Goal: Communication & Community: Answer question/provide support

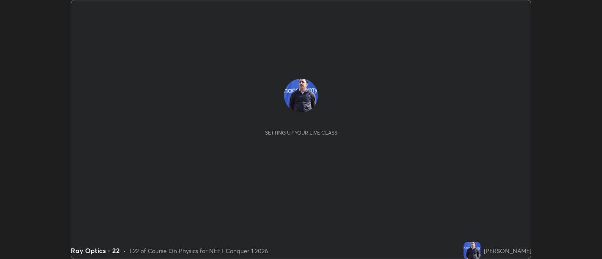
scroll to position [259, 601]
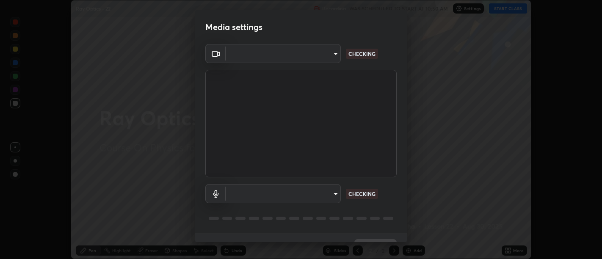
type input "d9b519daceb8a772394af6ea8e45353be5bbf62d8cb1cf3345c472de64055974"
type input "default"
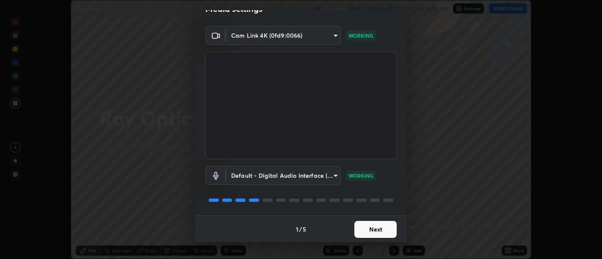
click at [377, 232] on button "Next" at bounding box center [375, 229] width 42 height 17
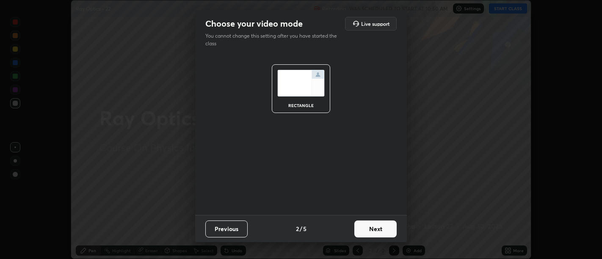
click at [380, 230] on button "Next" at bounding box center [375, 228] width 42 height 17
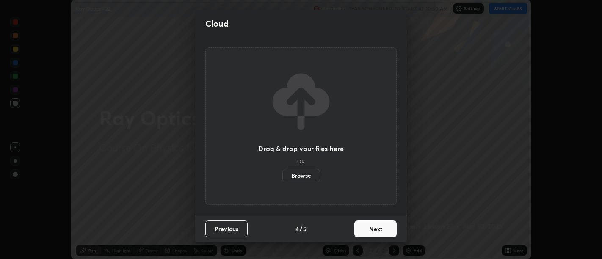
click at [380, 231] on button "Next" at bounding box center [375, 228] width 42 height 17
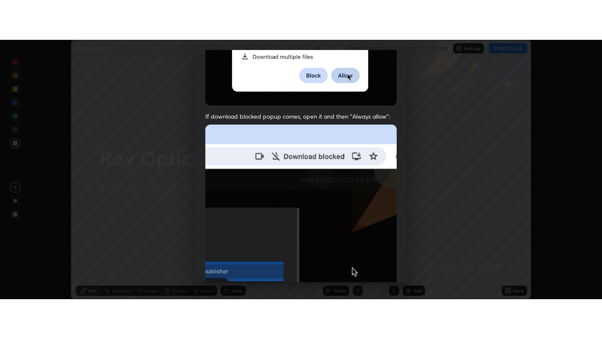
scroll to position [191, 0]
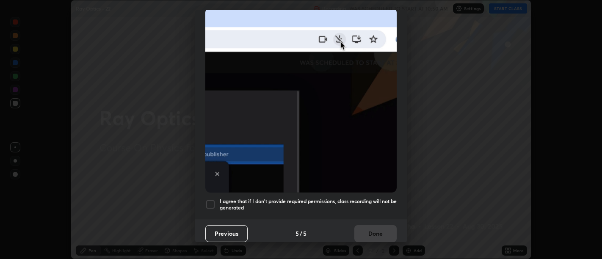
click at [376, 201] on h5 "I agree that if I don't provide required permissions, class recording will not …" at bounding box center [308, 204] width 177 height 13
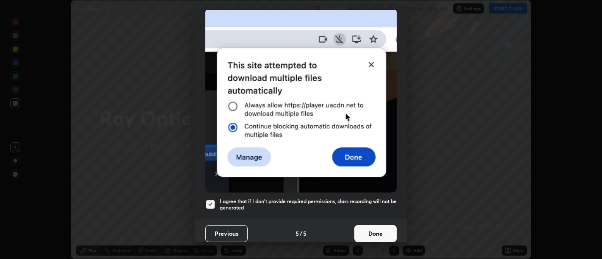
click at [378, 231] on button "Done" at bounding box center [375, 233] width 42 height 17
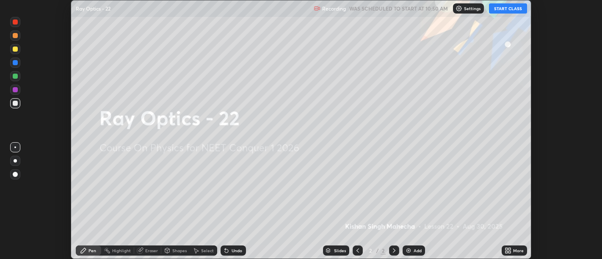
click at [506, 248] on icon at bounding box center [506, 249] width 2 height 2
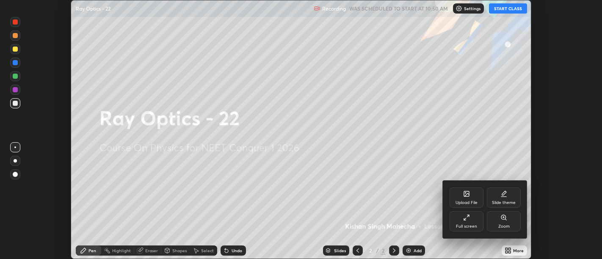
click at [463, 212] on div "Full screen" at bounding box center [466, 221] width 34 height 20
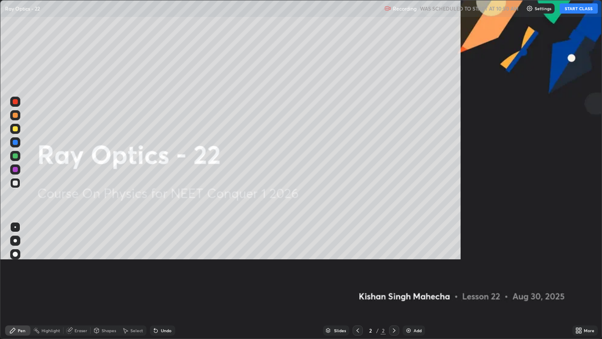
scroll to position [339, 602]
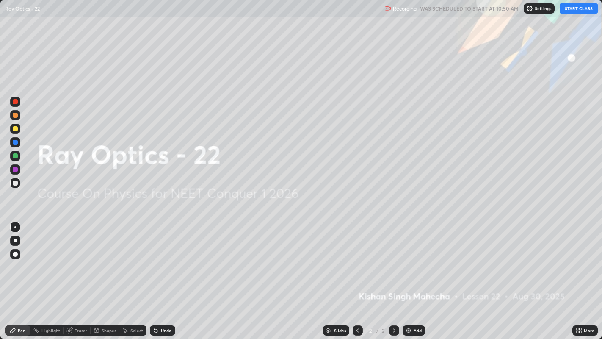
click at [581, 8] on button "START CLASS" at bounding box center [578, 8] width 38 height 10
click at [154, 259] on icon at bounding box center [155, 330] width 3 height 3
click at [394, 259] on icon at bounding box center [394, 330] width 7 height 7
click at [413, 259] on div "Add" at bounding box center [417, 330] width 8 height 4
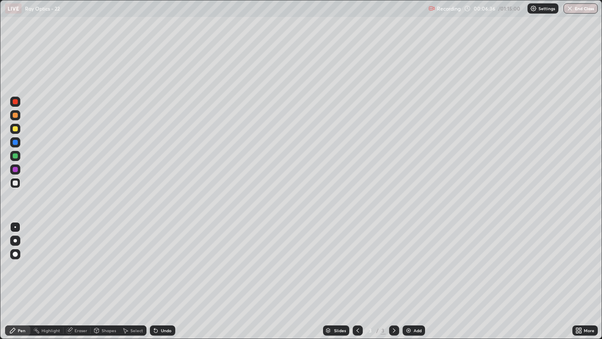
click at [19, 259] on div "Pen" at bounding box center [22, 330] width 8 height 4
click at [14, 182] on div at bounding box center [15, 182] width 5 height 5
click at [159, 259] on div "Undo" at bounding box center [162, 330] width 25 height 10
click at [15, 128] on div at bounding box center [15, 128] width 5 height 5
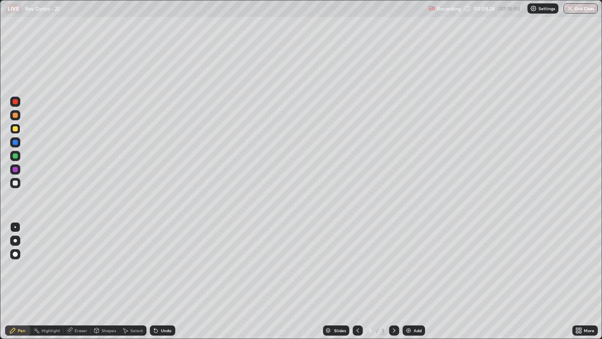
click at [158, 259] on div "Undo" at bounding box center [162, 330] width 25 height 10
click at [161, 259] on div "Undo" at bounding box center [166, 330] width 11 height 4
click at [162, 259] on div "Undo" at bounding box center [166, 330] width 11 height 4
click at [164, 259] on div "Undo" at bounding box center [166, 330] width 11 height 4
click at [164, 259] on div "Undo" at bounding box center [162, 330] width 25 height 10
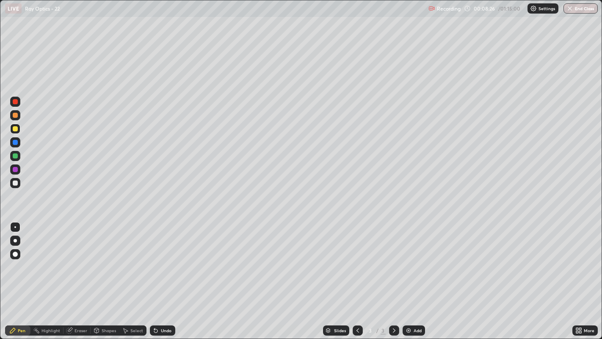
click at [164, 259] on div "Undo" at bounding box center [162, 330] width 25 height 10
click at [161, 259] on div "Undo" at bounding box center [166, 330] width 11 height 4
click at [160, 259] on div "Undo" at bounding box center [162, 330] width 25 height 10
click at [158, 259] on div "Undo" at bounding box center [162, 330] width 25 height 10
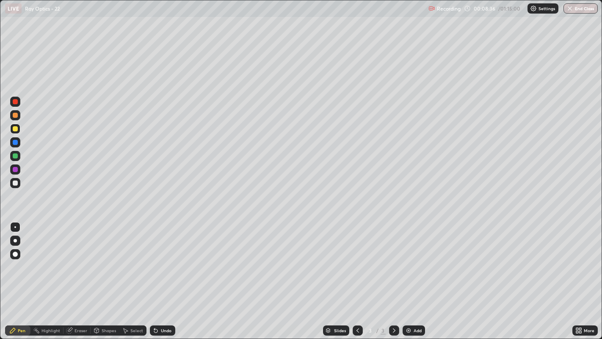
click at [161, 259] on div "Undo" at bounding box center [166, 330] width 11 height 4
click at [158, 259] on div "Undo" at bounding box center [162, 330] width 25 height 10
click at [164, 259] on div "Undo" at bounding box center [166, 330] width 11 height 4
click at [154, 259] on icon at bounding box center [155, 330] width 3 height 3
click at [13, 157] on div at bounding box center [15, 155] width 5 height 5
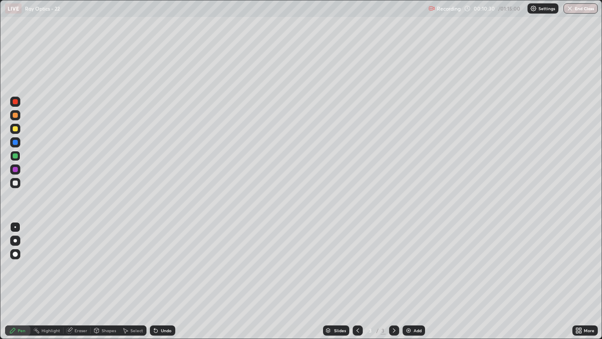
click at [167, 259] on div "Undo" at bounding box center [166, 330] width 11 height 4
click at [173, 259] on div "Undo" at bounding box center [162, 330] width 25 height 10
click at [15, 100] on div at bounding box center [15, 101] width 5 height 5
click at [16, 155] on div at bounding box center [15, 155] width 5 height 5
click at [17, 99] on div at bounding box center [15, 101] width 10 height 10
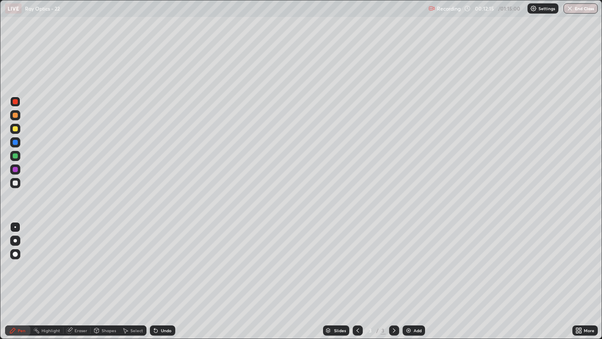
click at [158, 259] on icon at bounding box center [155, 330] width 7 height 7
click at [161, 259] on div "Undo" at bounding box center [162, 330] width 25 height 10
click at [162, 259] on div "Undo" at bounding box center [162, 330] width 25 height 10
click at [15, 182] on div at bounding box center [15, 182] width 5 height 5
click at [158, 259] on div "Undo" at bounding box center [162, 330] width 25 height 10
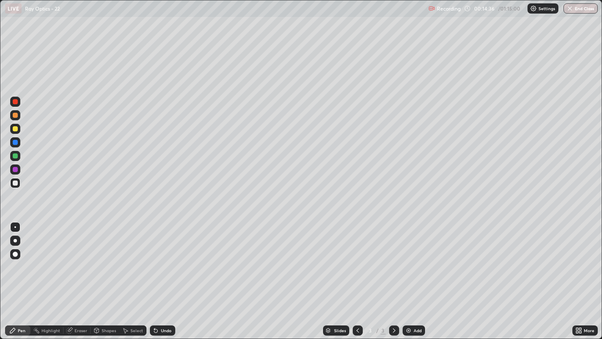
click at [132, 259] on div "Select" at bounding box center [136, 330] width 13 height 4
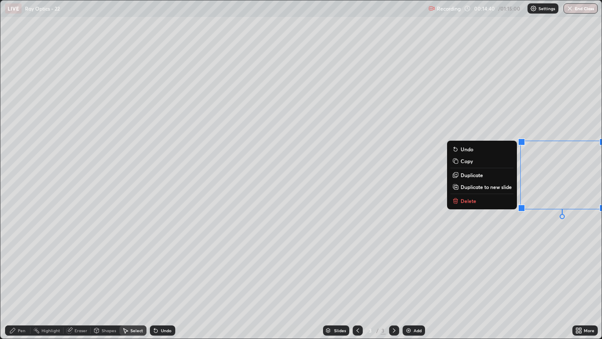
click at [274, 229] on div "0 ° Undo Copy Duplicate Duplicate to new slide Delete" at bounding box center [300, 169] width 601 height 338
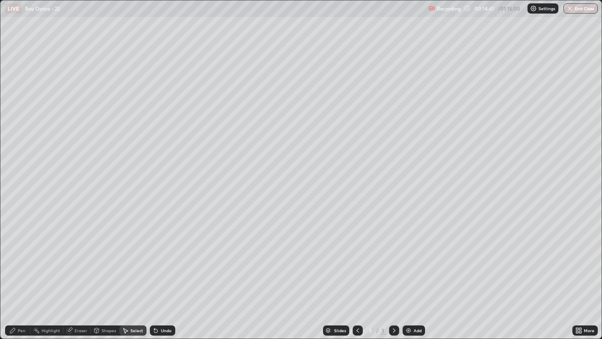
click at [14, 259] on icon at bounding box center [12, 330] width 5 height 5
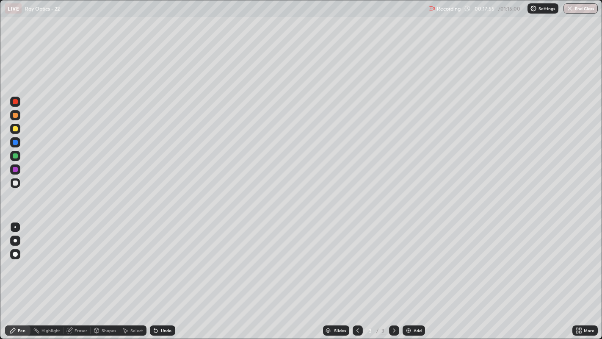
click at [14, 102] on div at bounding box center [15, 101] width 5 height 5
click at [15, 183] on div at bounding box center [15, 182] width 5 height 5
click at [155, 259] on icon at bounding box center [155, 330] width 3 height 3
click at [154, 259] on icon at bounding box center [155, 330] width 3 height 3
click at [157, 259] on icon at bounding box center [155, 330] width 7 height 7
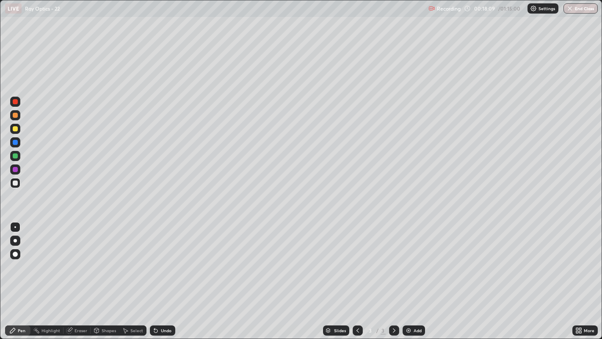
click at [161, 259] on div "Undo" at bounding box center [166, 330] width 11 height 4
click at [170, 259] on div "Undo" at bounding box center [162, 330] width 25 height 10
click at [171, 259] on div "Undo" at bounding box center [160, 330] width 29 height 17
click at [170, 259] on div "Undo" at bounding box center [162, 330] width 25 height 10
click at [171, 259] on div "Undo" at bounding box center [162, 330] width 25 height 10
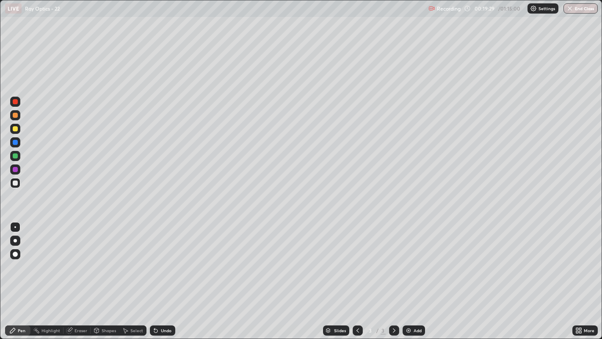
click at [165, 259] on div "Undo" at bounding box center [166, 330] width 11 height 4
click at [162, 259] on div "Undo" at bounding box center [166, 330] width 11 height 4
click at [130, 259] on div "Select" at bounding box center [136, 330] width 13 height 4
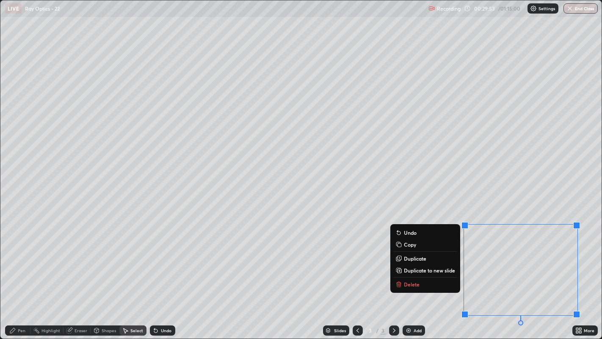
click at [408, 259] on p "Delete" at bounding box center [412, 284] width 16 height 7
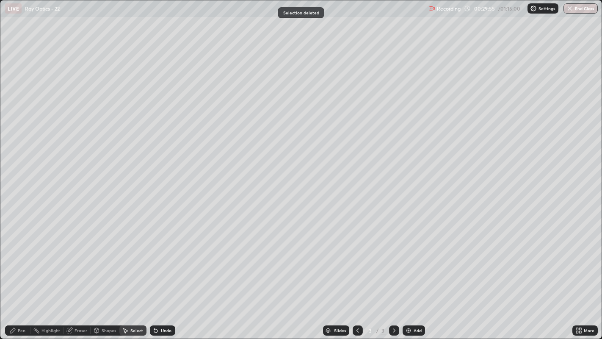
click at [20, 259] on div "Pen" at bounding box center [22, 330] width 8 height 4
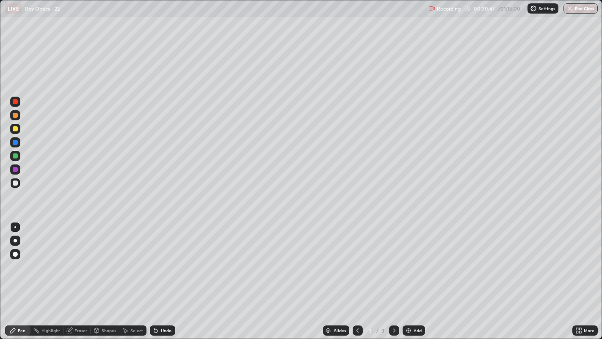
click at [409, 259] on img at bounding box center [408, 330] width 7 height 7
click at [132, 259] on div "Select" at bounding box center [136, 330] width 13 height 4
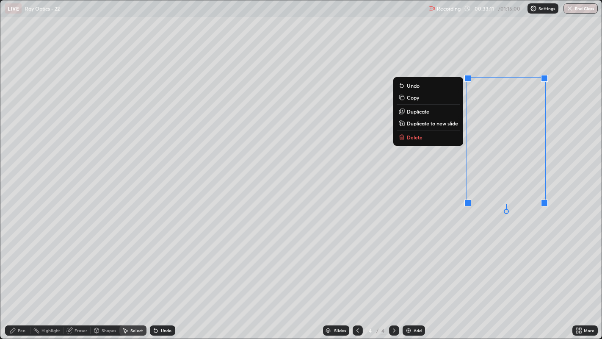
click at [407, 138] on p "Delete" at bounding box center [415, 137] width 16 height 7
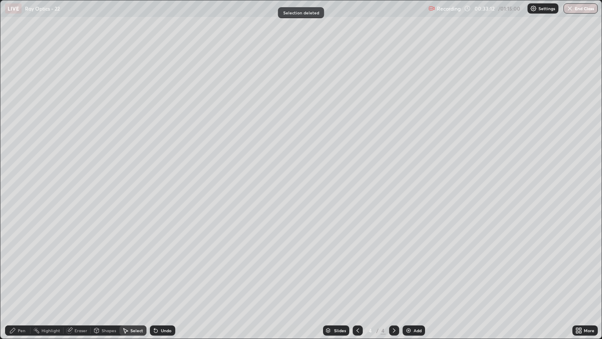
click at [19, 259] on div "Pen" at bounding box center [22, 330] width 8 height 4
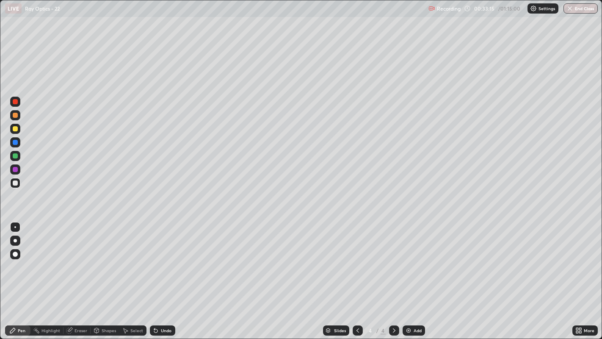
click at [130, 259] on div "Select" at bounding box center [136, 330] width 13 height 4
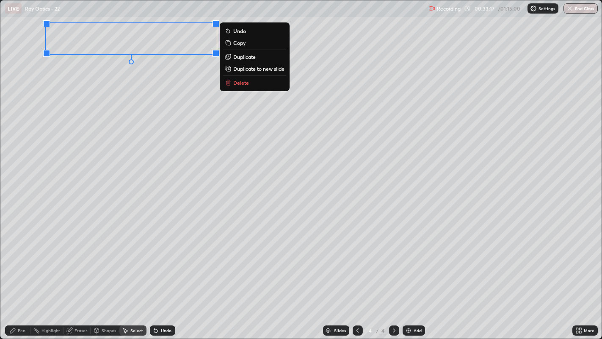
click at [240, 83] on p "Delete" at bounding box center [241, 82] width 16 height 7
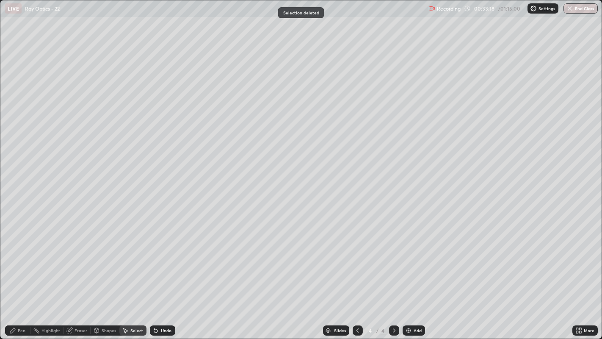
click at [13, 259] on icon at bounding box center [12, 330] width 5 height 5
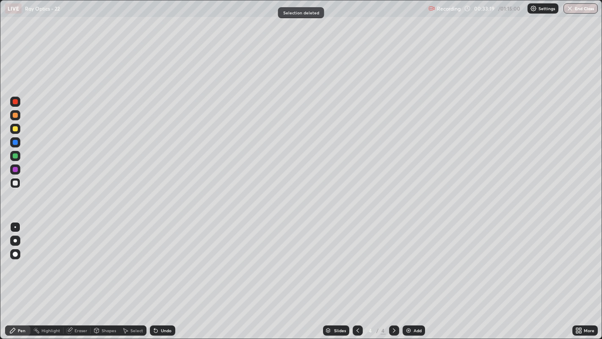
click at [15, 183] on div at bounding box center [15, 182] width 5 height 5
click at [128, 259] on div "Select" at bounding box center [132, 330] width 27 height 10
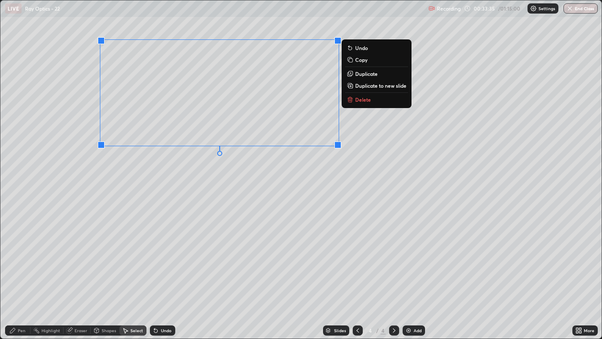
click at [14, 259] on icon at bounding box center [12, 330] width 5 height 5
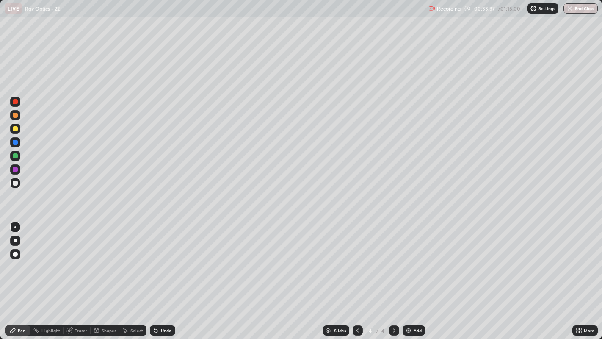
click at [73, 259] on div "Eraser" at bounding box center [76, 330] width 27 height 10
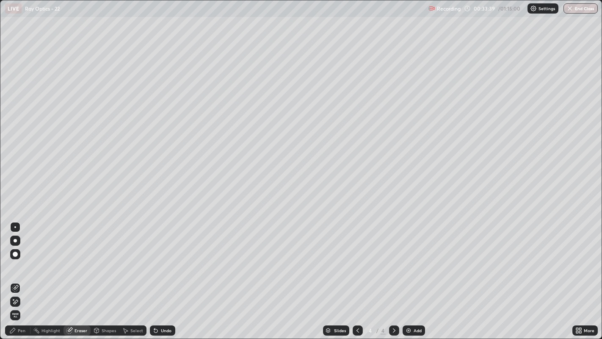
click at [15, 259] on icon at bounding box center [12, 330] width 7 height 7
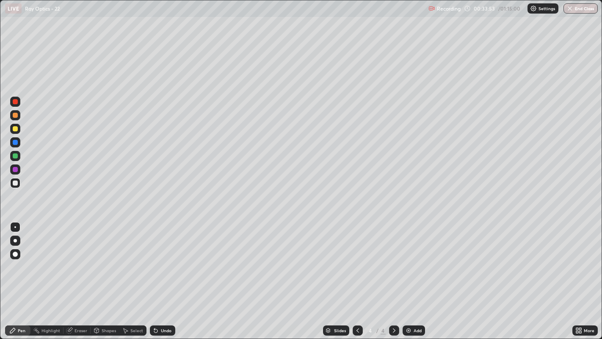
click at [14, 128] on div at bounding box center [15, 128] width 5 height 5
click at [161, 259] on div "Undo" at bounding box center [166, 330] width 11 height 4
click at [17, 114] on div at bounding box center [15, 115] width 5 height 5
click at [14, 183] on div at bounding box center [15, 182] width 5 height 5
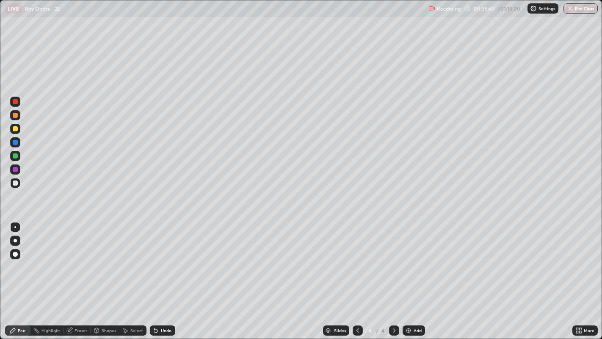
click at [357, 259] on icon at bounding box center [357, 330] width 7 height 7
click at [393, 259] on icon at bounding box center [394, 330] width 7 height 7
click at [14, 182] on div at bounding box center [15, 182] width 5 height 5
click at [154, 259] on icon at bounding box center [154, 328] width 1 height 1
click at [356, 259] on icon at bounding box center [357, 330] width 7 height 7
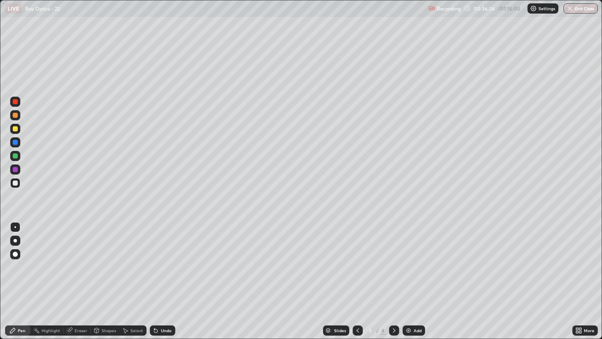
click at [393, 259] on icon at bounding box center [394, 330] width 7 height 7
click at [125, 259] on icon at bounding box center [126, 330] width 5 height 5
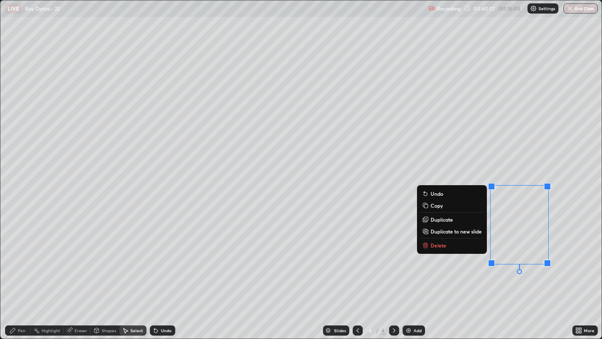
click at [435, 248] on button "Delete" at bounding box center [451, 245] width 63 height 10
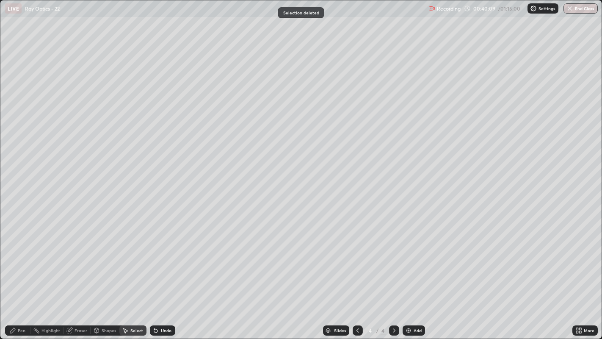
click at [17, 259] on div "Pen" at bounding box center [17, 330] width 25 height 10
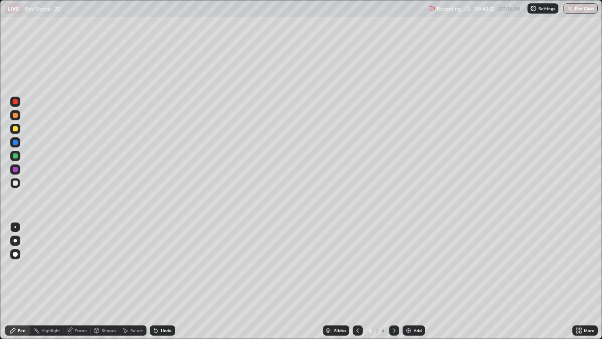
click at [14, 102] on div at bounding box center [15, 101] width 5 height 5
click at [161, 259] on div "Undo" at bounding box center [166, 330] width 11 height 4
click at [162, 259] on div "Undo" at bounding box center [166, 330] width 11 height 4
click at [165, 259] on div "Undo" at bounding box center [162, 330] width 25 height 10
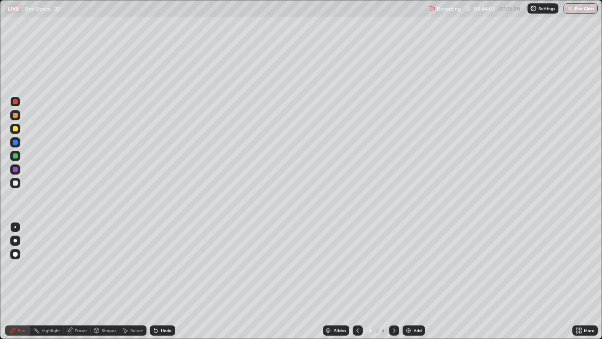
click at [168, 259] on div "Undo" at bounding box center [162, 330] width 25 height 10
click at [170, 259] on div "Undo" at bounding box center [162, 330] width 25 height 10
click at [171, 259] on div "Undo" at bounding box center [162, 330] width 25 height 10
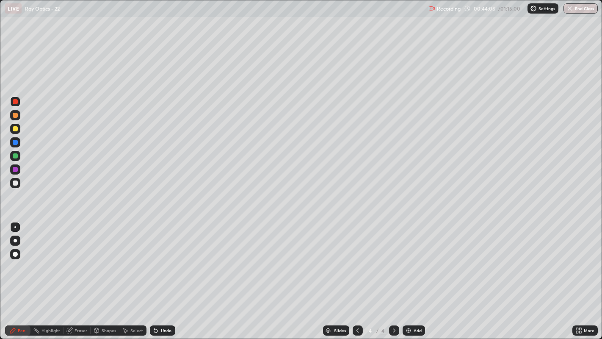
click at [171, 259] on div "Undo" at bounding box center [162, 330] width 25 height 10
click at [165, 259] on div "Undo" at bounding box center [166, 330] width 11 height 4
click at [158, 259] on div "Undo" at bounding box center [162, 330] width 25 height 10
click at [161, 259] on div "Undo" at bounding box center [166, 330] width 11 height 4
click at [154, 259] on icon at bounding box center [154, 328] width 1 height 1
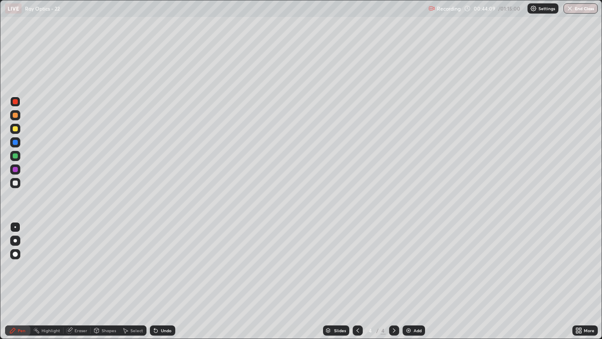
click at [158, 259] on div "Undo" at bounding box center [162, 330] width 25 height 10
click at [356, 259] on icon at bounding box center [357, 330] width 7 height 7
click at [157, 259] on icon at bounding box center [155, 330] width 7 height 7
click at [393, 259] on icon at bounding box center [394, 330] width 7 height 7
click at [409, 259] on img at bounding box center [408, 330] width 7 height 7
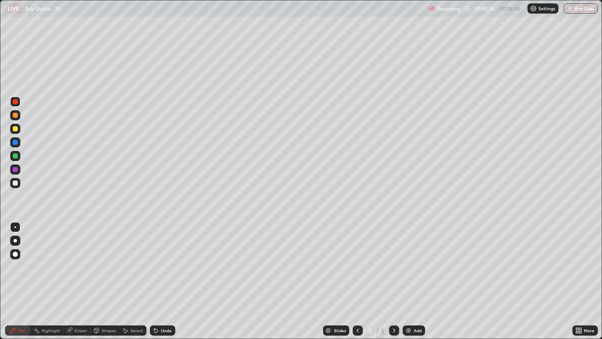
click at [16, 129] on div at bounding box center [15, 128] width 5 height 5
click at [358, 259] on icon at bounding box center [357, 330] width 3 height 4
click at [154, 259] on icon at bounding box center [155, 330] width 3 height 3
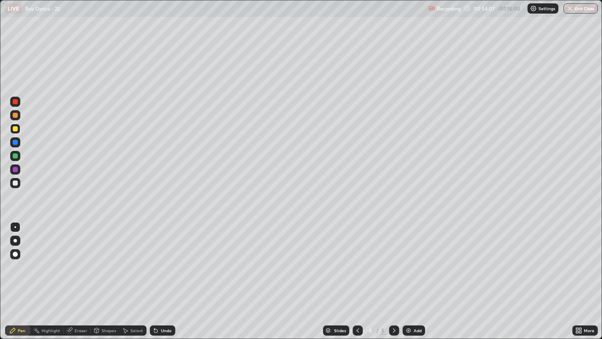
click at [154, 259] on icon at bounding box center [155, 330] width 3 height 3
click at [154, 259] on icon at bounding box center [154, 328] width 1 height 1
click at [154, 259] on icon at bounding box center [155, 330] width 3 height 3
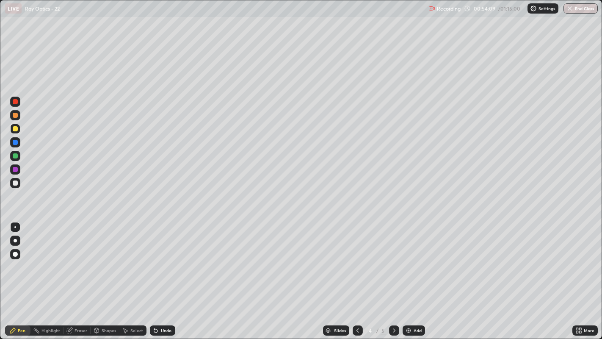
click at [154, 259] on icon at bounding box center [155, 330] width 3 height 3
click at [154, 259] on icon at bounding box center [155, 330] width 7 height 7
click at [393, 259] on icon at bounding box center [394, 330] width 7 height 7
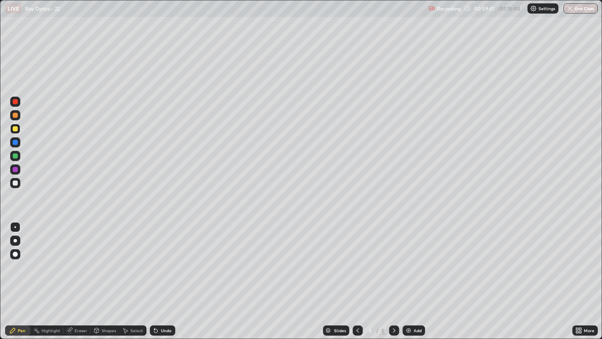
click at [411, 259] on div "Add" at bounding box center [413, 330] width 22 height 10
click at [16, 184] on div at bounding box center [15, 182] width 5 height 5
click at [14, 128] on div at bounding box center [15, 128] width 5 height 5
click at [14, 183] on div at bounding box center [15, 182] width 5 height 5
click at [163, 259] on div "Undo" at bounding box center [162, 330] width 25 height 10
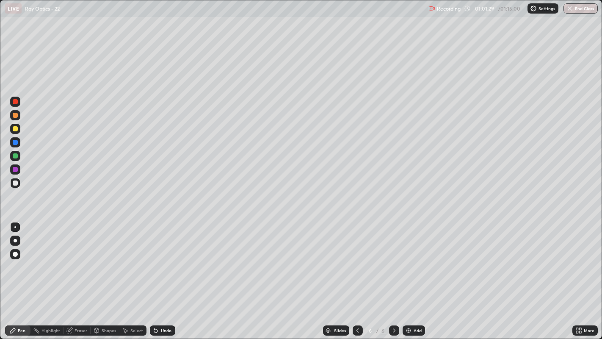
click at [161, 259] on div "Undo" at bounding box center [162, 330] width 25 height 10
click at [161, 259] on div "Undo" at bounding box center [166, 330] width 11 height 4
click at [162, 259] on div "Undo" at bounding box center [166, 330] width 11 height 4
click at [15, 128] on div at bounding box center [15, 128] width 5 height 5
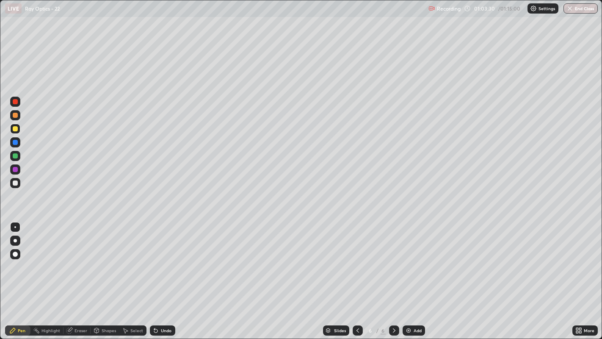
click at [16, 113] on div at bounding box center [15, 115] width 5 height 5
click at [159, 259] on div "Undo" at bounding box center [162, 330] width 25 height 10
click at [358, 259] on icon at bounding box center [357, 330] width 7 height 7
click at [356, 259] on icon at bounding box center [357, 330] width 7 height 7
click at [392, 259] on icon at bounding box center [394, 330] width 7 height 7
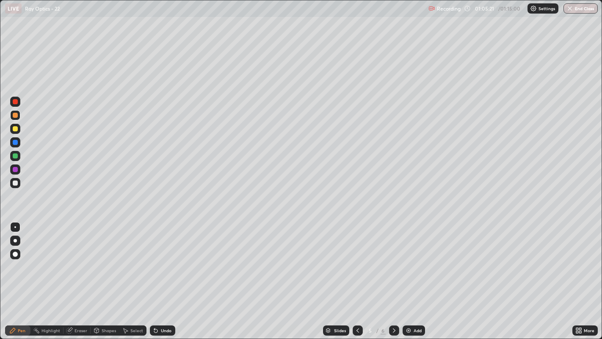
click at [393, 259] on icon at bounding box center [394, 330] width 7 height 7
click at [167, 259] on div "Undo" at bounding box center [166, 330] width 11 height 4
click at [16, 128] on div at bounding box center [15, 128] width 5 height 5
click at [154, 259] on icon at bounding box center [155, 330] width 3 height 3
click at [159, 259] on div "Undo" at bounding box center [162, 330] width 25 height 10
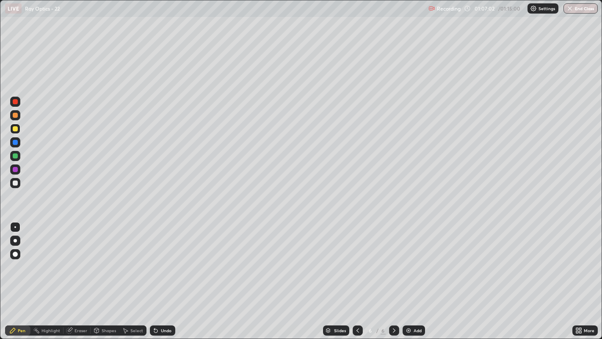
click at [164, 259] on div "Undo" at bounding box center [166, 330] width 11 height 4
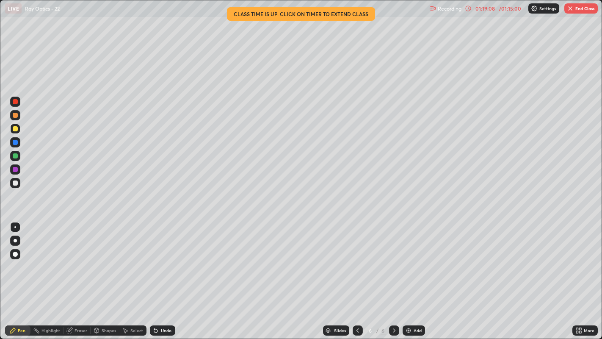
click at [154, 259] on icon at bounding box center [154, 328] width 1 height 1
click at [356, 259] on icon at bounding box center [357, 330] width 3 height 4
click at [169, 259] on div "Undo" at bounding box center [162, 330] width 25 height 10
click at [166, 259] on div "Undo" at bounding box center [166, 330] width 11 height 4
click at [165, 259] on div "Undo" at bounding box center [166, 330] width 11 height 4
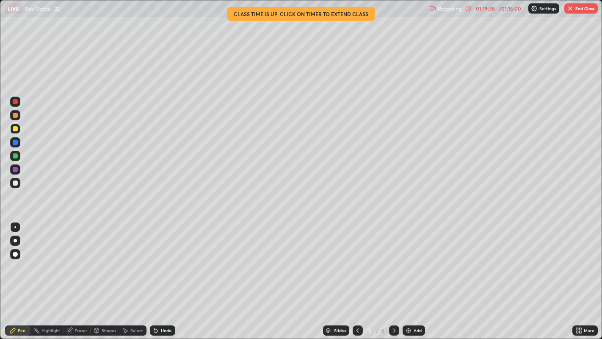
click at [165, 259] on div "Undo" at bounding box center [166, 330] width 11 height 4
click at [164, 259] on div "Undo" at bounding box center [162, 330] width 25 height 10
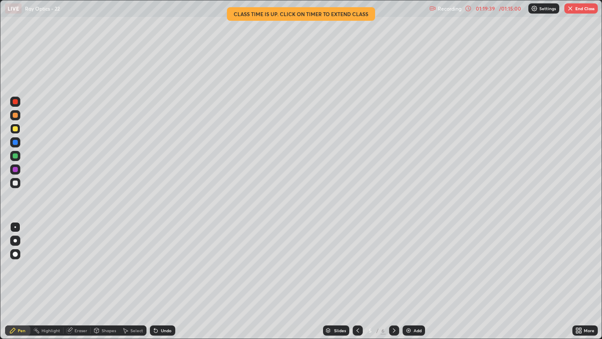
click at [164, 259] on div "Undo" at bounding box center [166, 330] width 11 height 4
click at [392, 259] on icon at bounding box center [394, 330] width 7 height 7
click at [163, 259] on div "Undo" at bounding box center [166, 330] width 11 height 4
click at [164, 259] on div "Undo" at bounding box center [166, 330] width 11 height 4
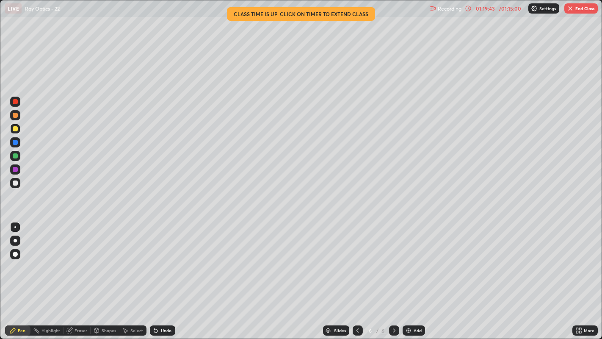
click at [164, 259] on div "Undo" at bounding box center [166, 330] width 11 height 4
click at [163, 259] on div "Undo" at bounding box center [166, 330] width 11 height 4
click at [154, 259] on icon at bounding box center [154, 328] width 1 height 1
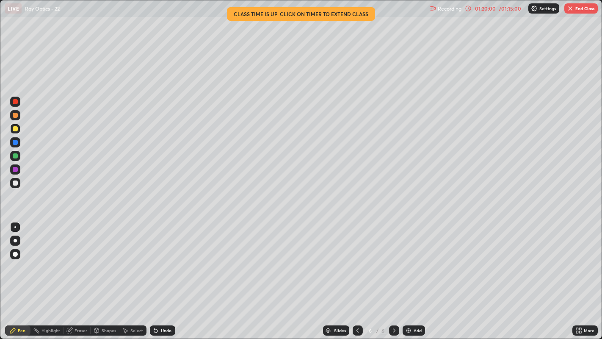
click at [158, 259] on div "Undo" at bounding box center [162, 330] width 25 height 10
click at [159, 259] on div "Undo" at bounding box center [162, 330] width 25 height 10
click at [161, 259] on div "Undo" at bounding box center [166, 330] width 11 height 4
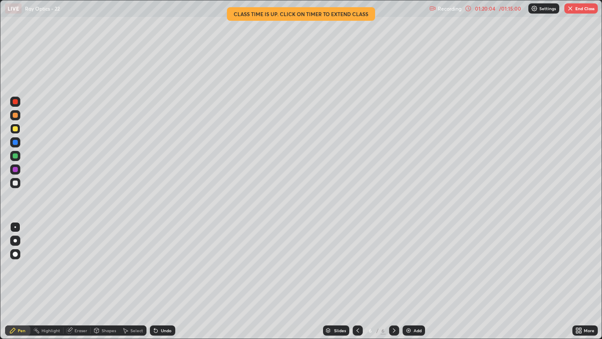
click at [580, 8] on button "End Class" at bounding box center [580, 8] width 33 height 10
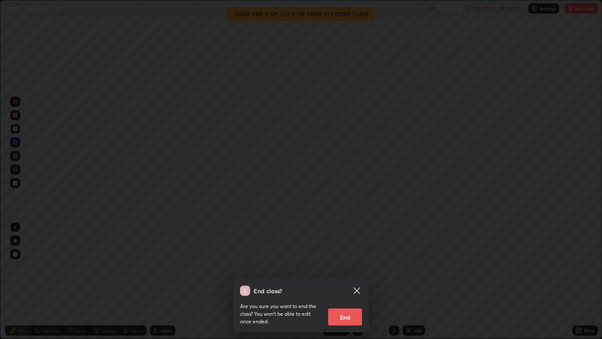
click at [345, 259] on button "End" at bounding box center [345, 316] width 34 height 17
